Goal: Task Accomplishment & Management: Use online tool/utility

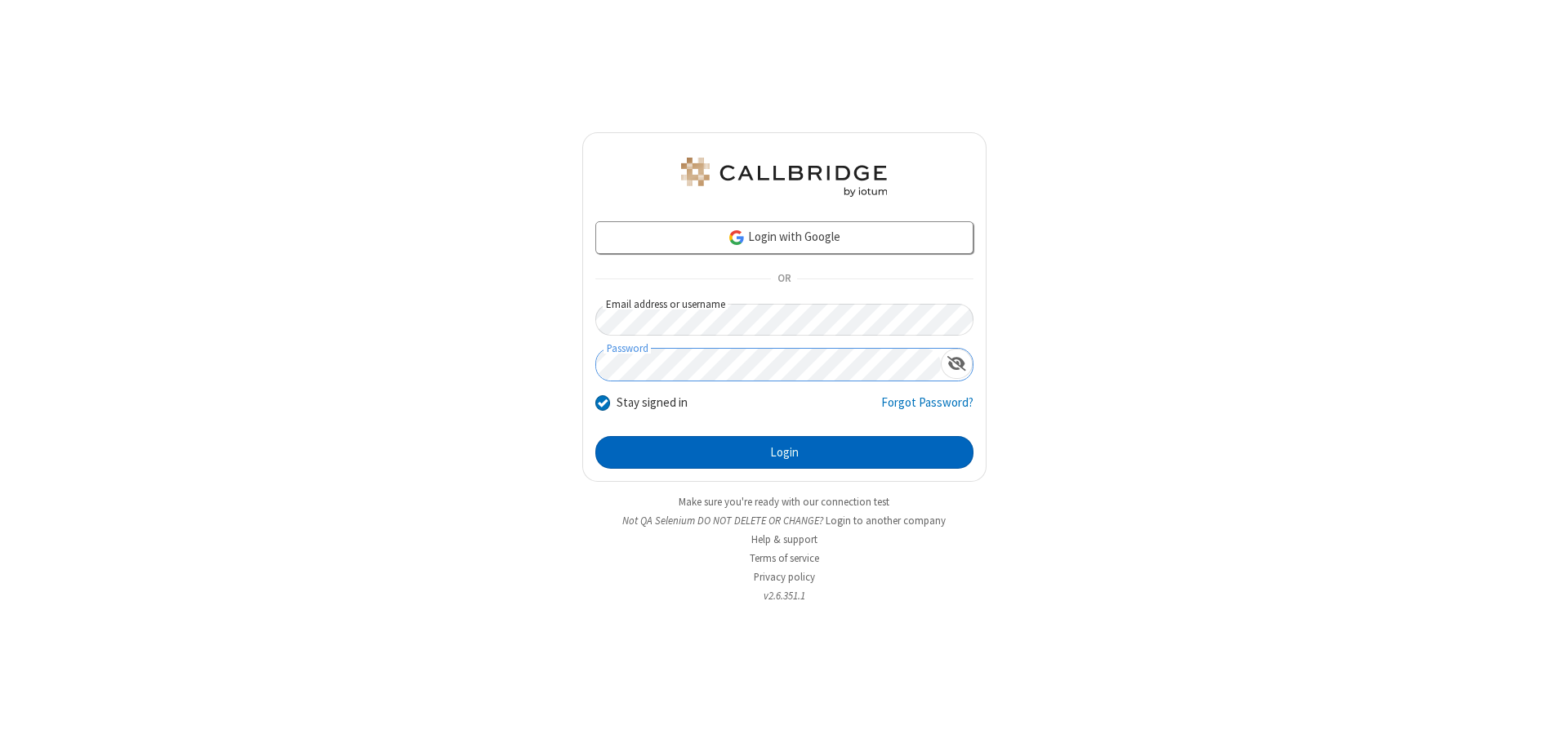
click at [784, 453] on button "Login" at bounding box center [784, 453] width 378 height 32
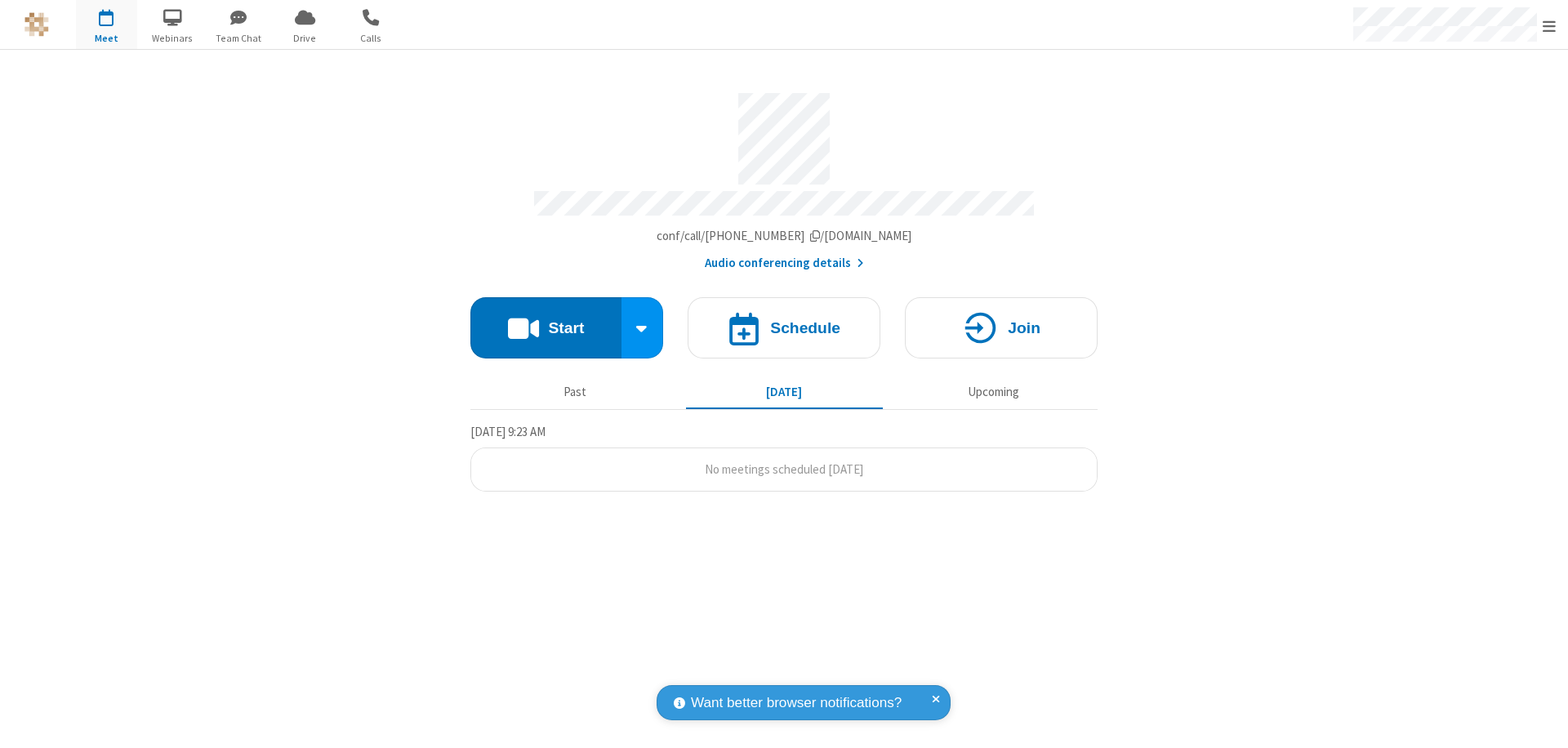
click at [546, 320] on button "Start" at bounding box center [546, 328] width 151 height 61
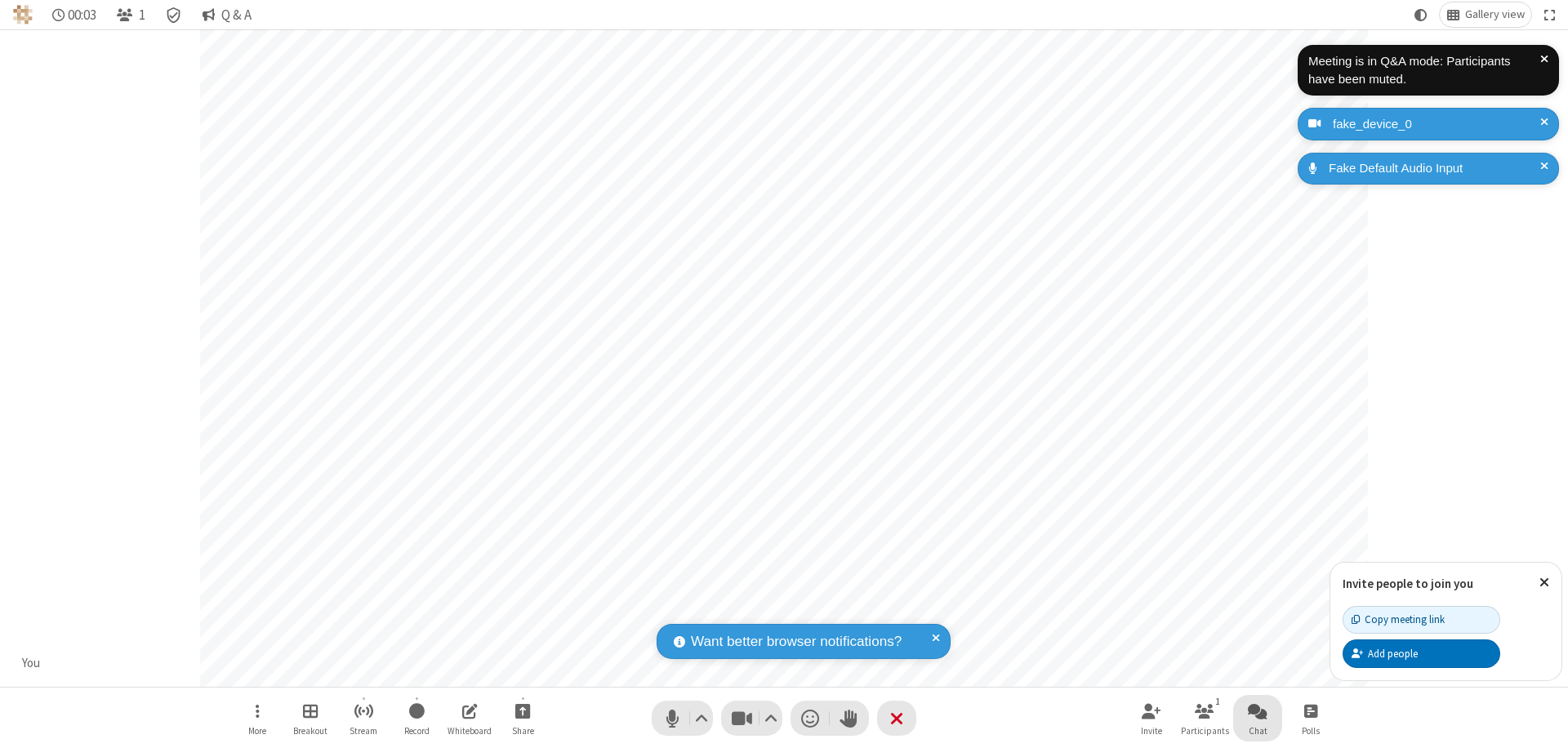
click at [1257, 711] on span "Open chat" at bounding box center [1257, 711] width 20 height 20
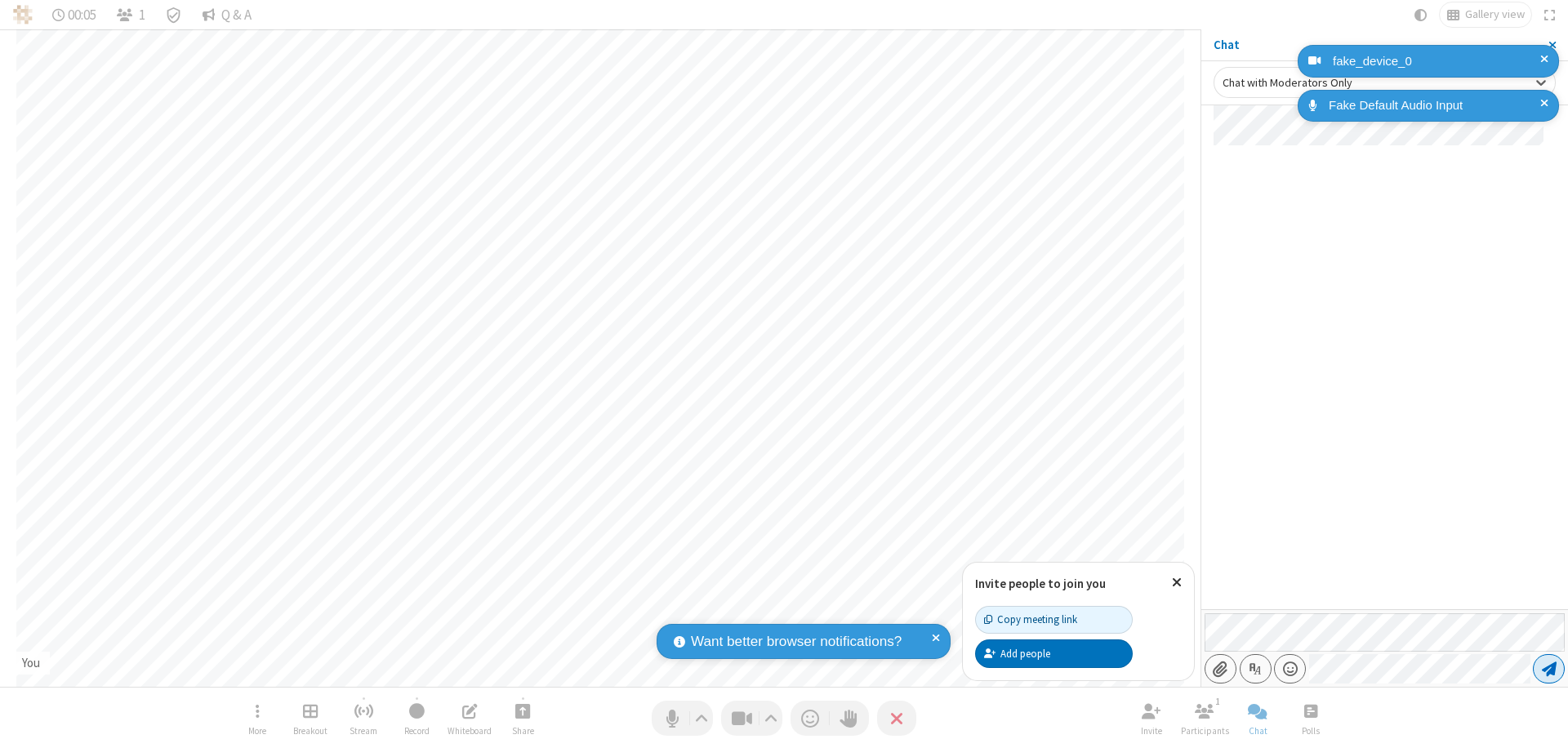
click at [1548, 669] on span "Send message" at bounding box center [1548, 668] width 14 height 16
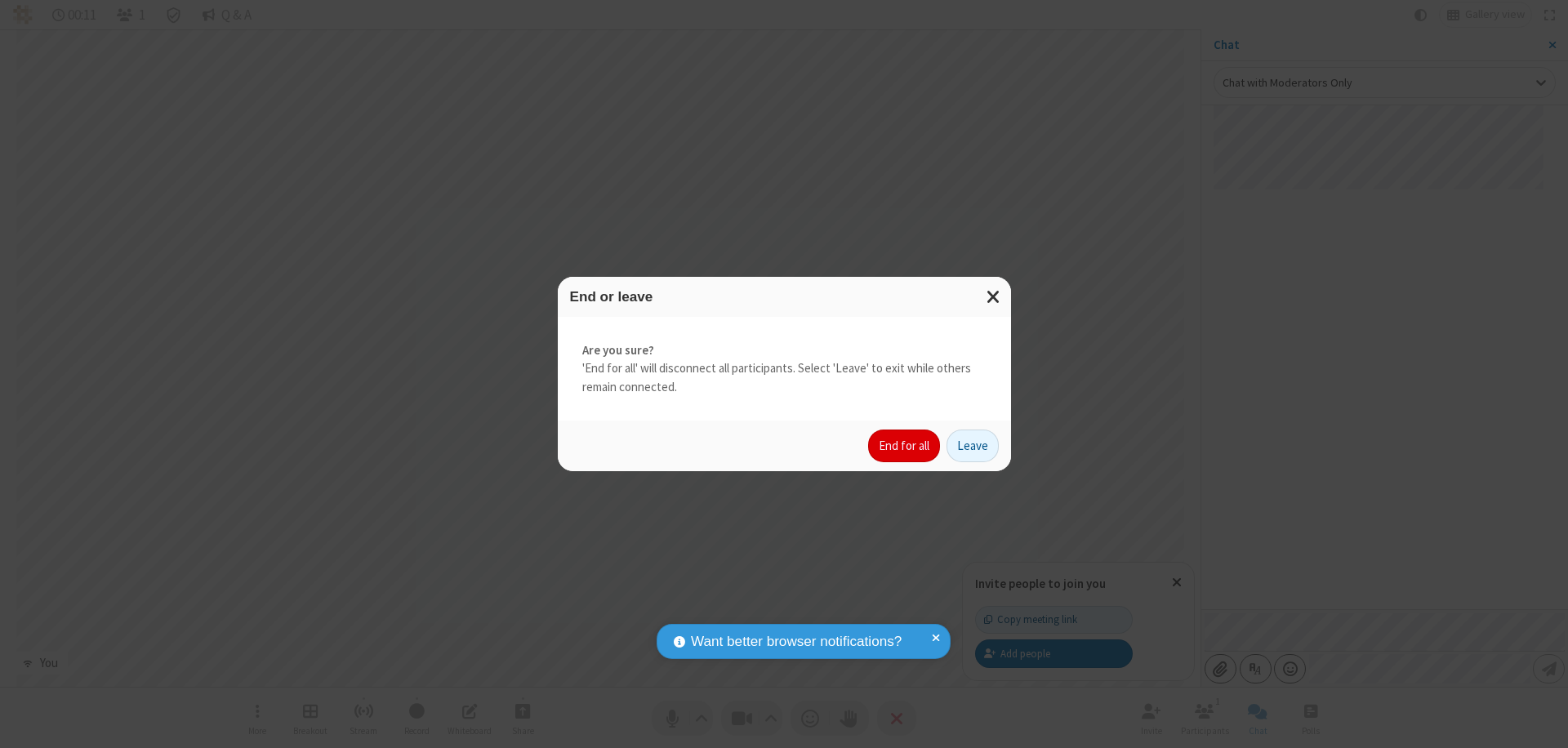
click at [904, 446] on button "End for all" at bounding box center [904, 446] width 72 height 32
